Goal: Book appointment/travel/reservation

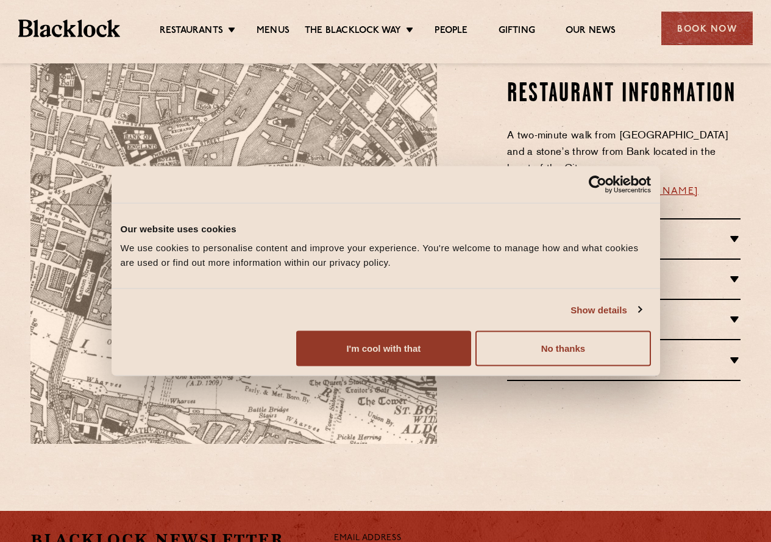
scroll to position [682, 0]
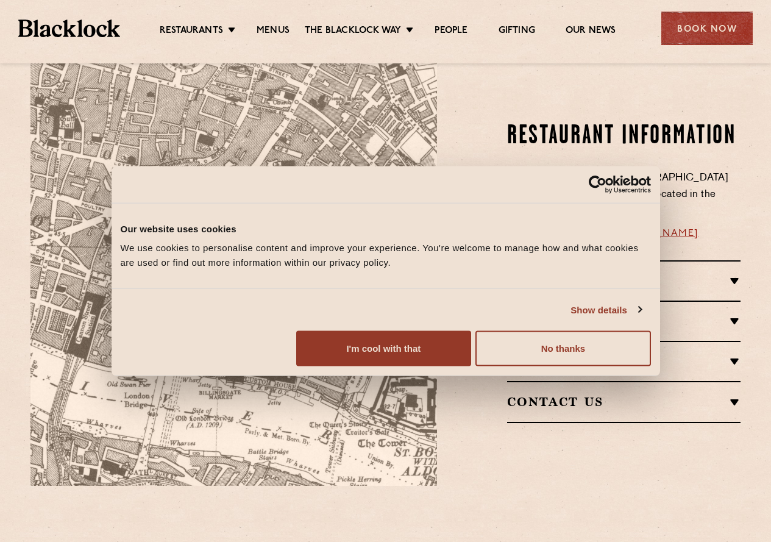
click at [735, 260] on div "Reservations RESERVATIONS We know that bookings are important for any occasions…" at bounding box center [623, 280] width 233 height 40
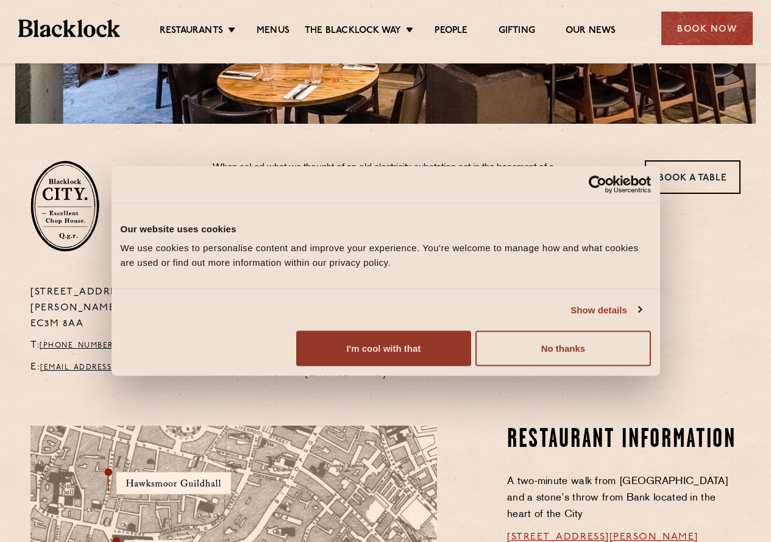
scroll to position [240, 0]
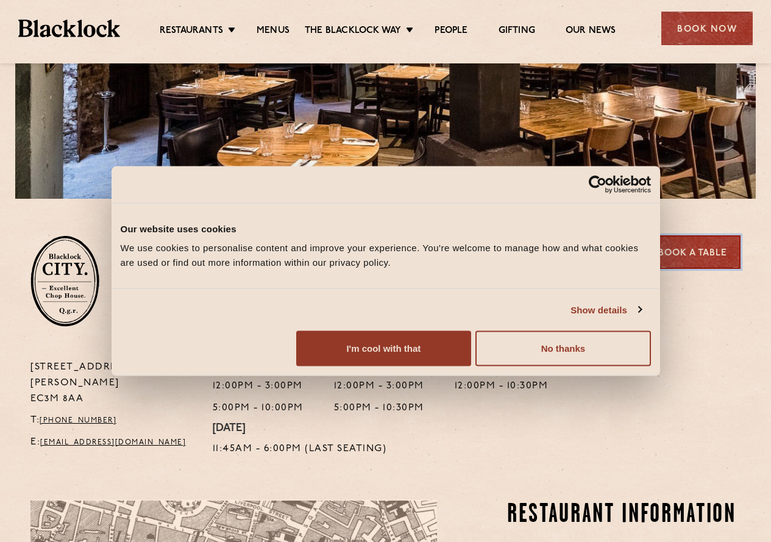
click at [696, 243] on link "Book a Table" at bounding box center [693, 252] width 96 height 34
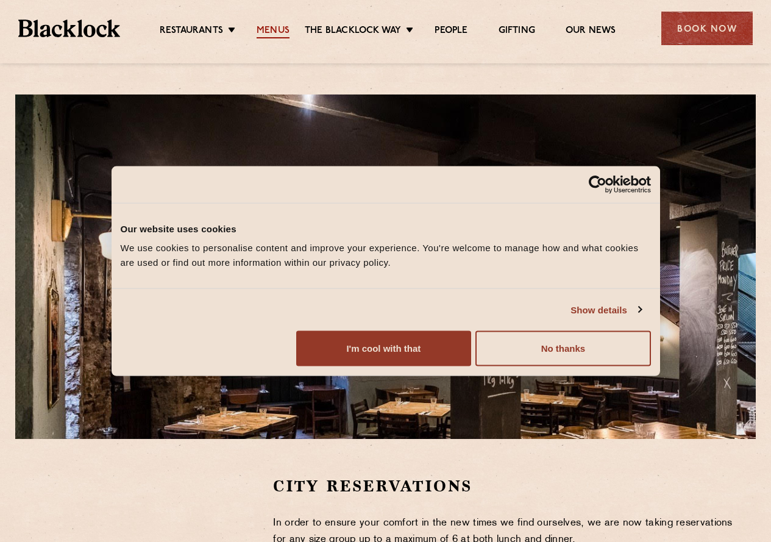
click at [284, 35] on link "Menus" at bounding box center [273, 31] width 33 height 13
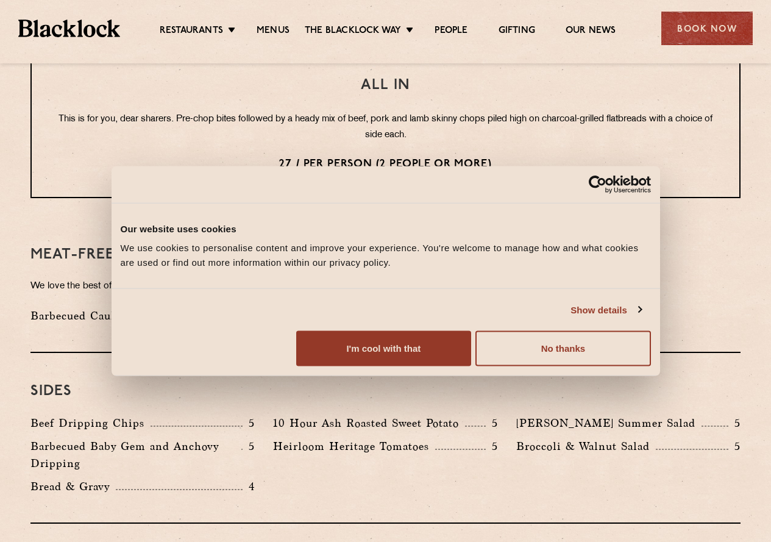
scroll to position [1611, 0]
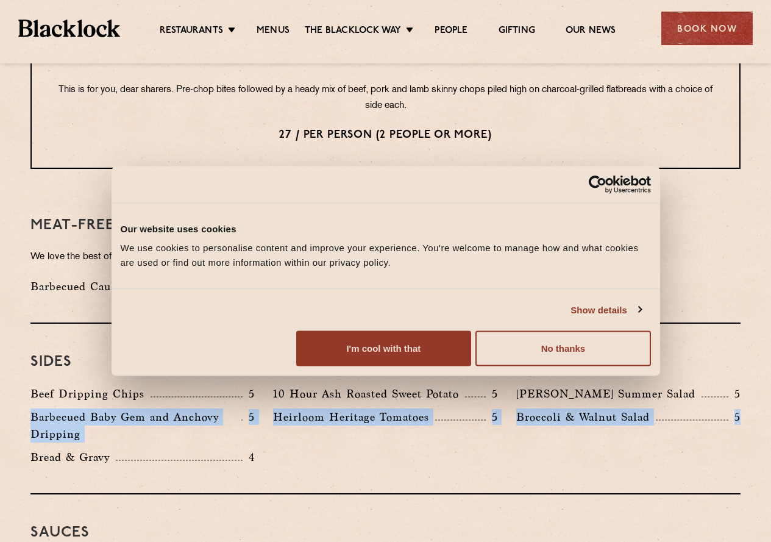
drag, startPoint x: 768, startPoint y: 356, endPoint x: 768, endPoint y: 376, distance: 20.1
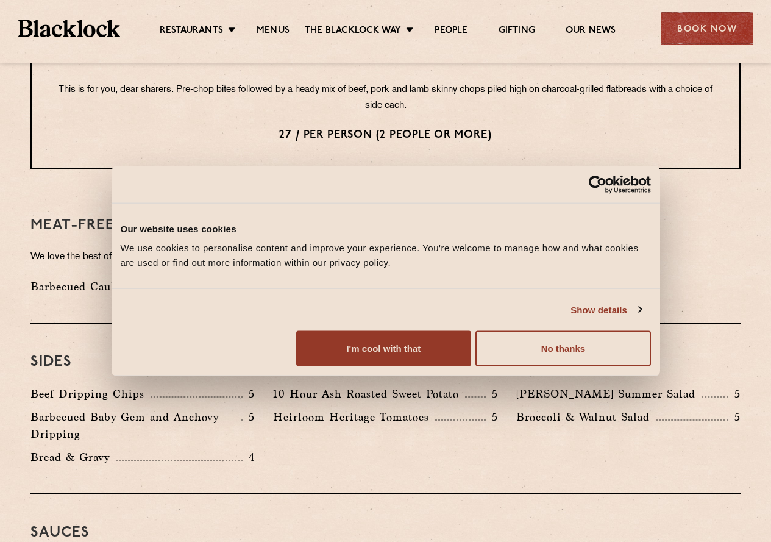
click at [695, 324] on div "Sides Beef Dripping Chips 5 10 Hour Ash Roasted Sweet Potato 5 Roy's Summer Sal…" at bounding box center [385, 409] width 710 height 171
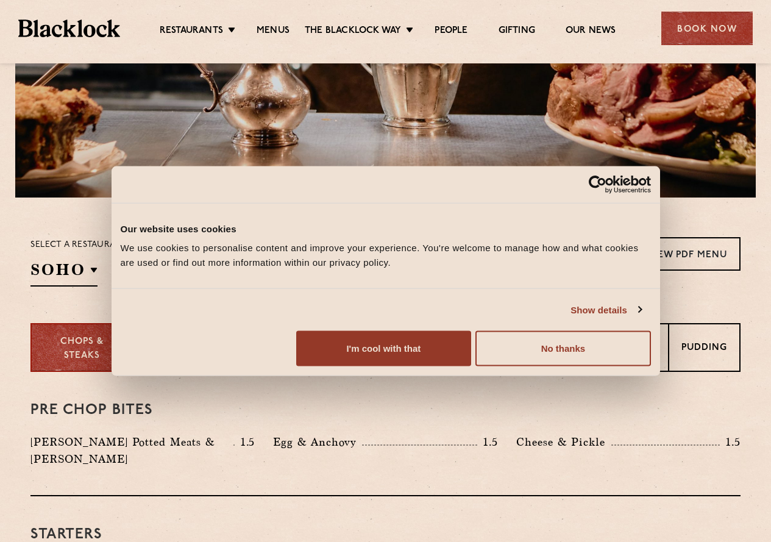
scroll to position [327, 0]
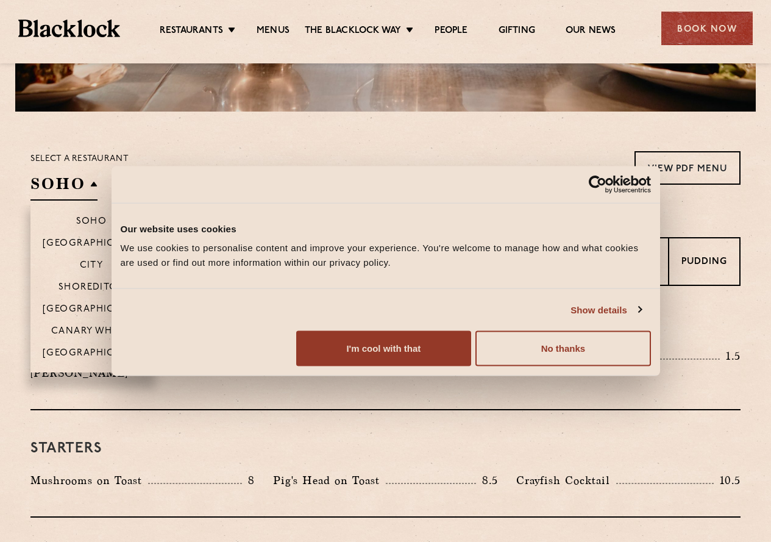
click at [66, 184] on h2 "SOHO" at bounding box center [63, 186] width 67 height 27
click at [112, 310] on p "[GEOGRAPHIC_DATA]" at bounding box center [96, 310] width 107 height 12
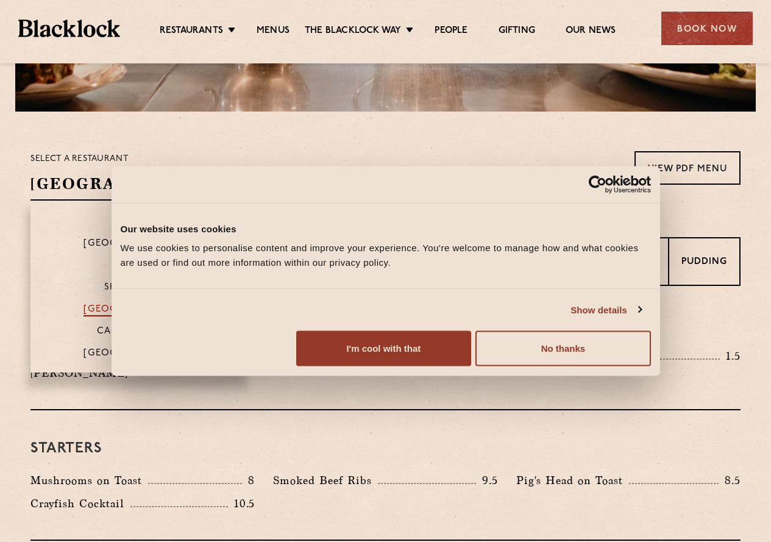
click at [113, 308] on p "[GEOGRAPHIC_DATA]" at bounding box center [136, 310] width 107 height 12
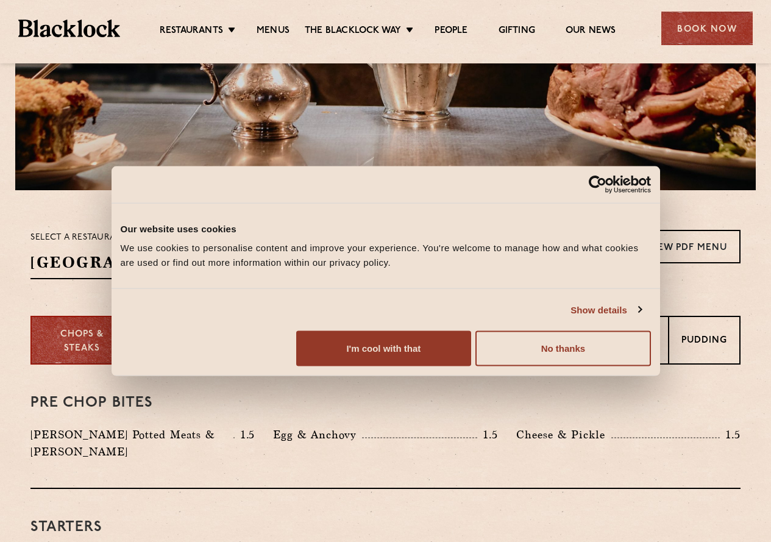
scroll to position [144, 0]
